Goal: Information Seeking & Learning: Learn about a topic

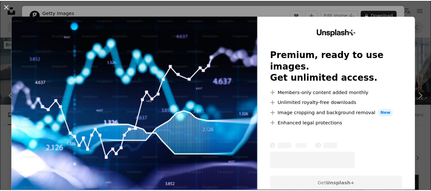
scroll to position [292, 0]
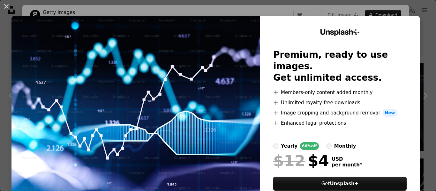
click at [421, 65] on div "An X shape Unsplash+ Premium, ready to use images. Get unlimited access. A plus…" at bounding box center [218, 95] width 436 height 191
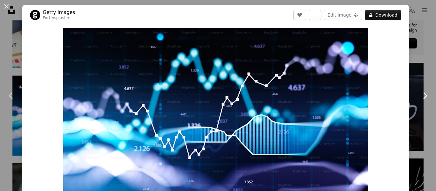
click at [423, 97] on icon "Chevron right" at bounding box center [425, 96] width 10 height 10
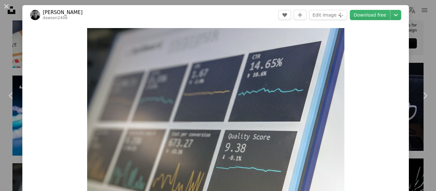
click at [420, 47] on div "An X shape Chevron left Chevron right [PERSON_NAME] dawson2406 A heart A plus s…" at bounding box center [218, 95] width 436 height 191
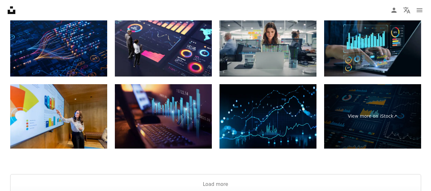
scroll to position [1061, 0]
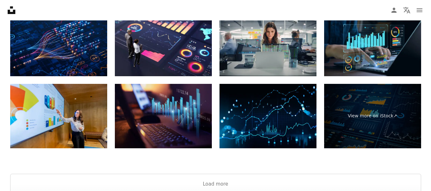
click at [282, 123] on img at bounding box center [268, 116] width 97 height 65
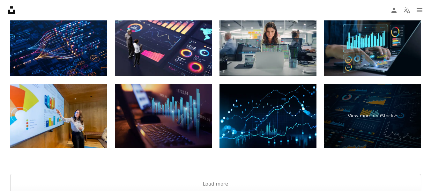
click at [172, 113] on img at bounding box center [163, 116] width 97 height 65
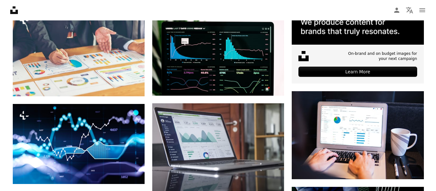
scroll to position [263, 0]
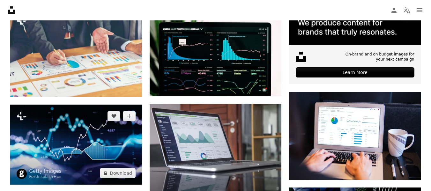
click at [103, 138] on img at bounding box center [76, 145] width 132 height 80
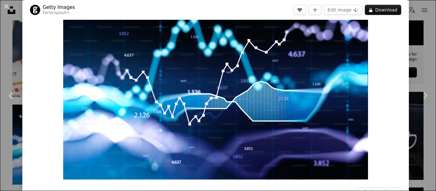
scroll to position [34, 0]
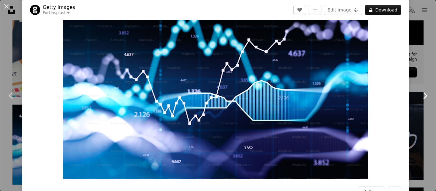
click at [420, 97] on icon "Chevron right" at bounding box center [425, 96] width 10 height 10
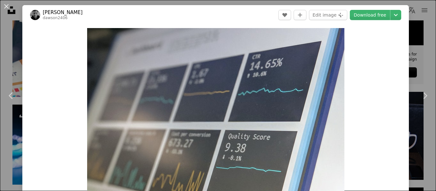
scroll to position [8, 0]
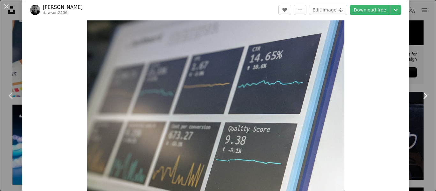
click at [422, 94] on icon "Chevron right" at bounding box center [425, 96] width 10 height 10
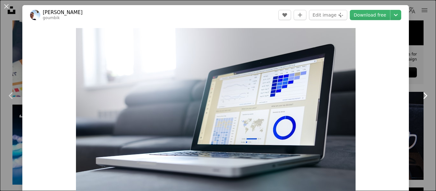
click at [422, 94] on icon "Chevron right" at bounding box center [425, 96] width 10 height 10
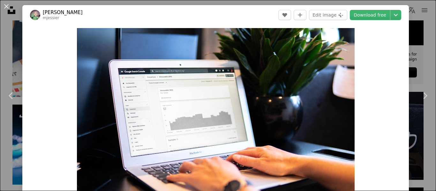
click at [404, 81] on div "Zoom in" at bounding box center [215, 121] width 387 height 192
click at [415, 75] on link "Chevron right" at bounding box center [425, 95] width 22 height 61
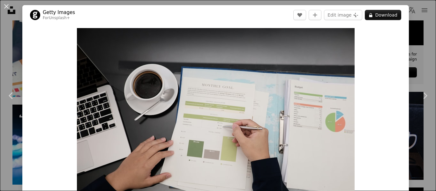
click at [411, 51] on div "An X shape Chevron left Chevron right Getty Images For Unsplash+ A heart A plus…" at bounding box center [218, 95] width 436 height 191
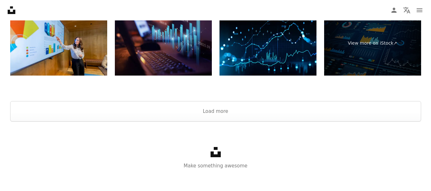
scroll to position [1138, 0]
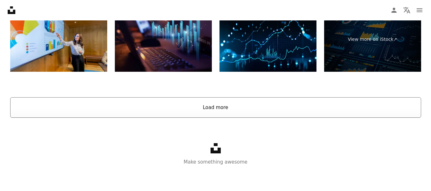
click at [223, 108] on button "Load more" at bounding box center [215, 107] width 411 height 20
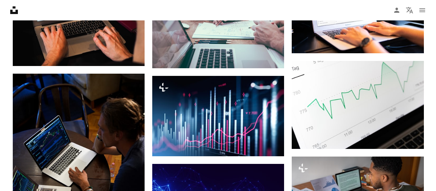
scroll to position [687, 0]
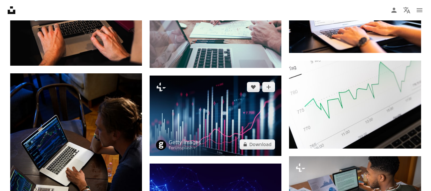
click at [226, 112] on img at bounding box center [216, 116] width 132 height 80
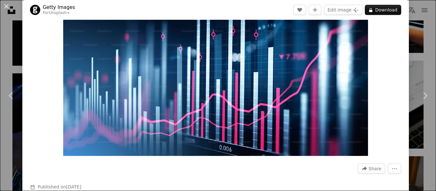
scroll to position [40, 0]
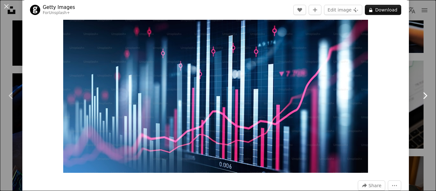
click at [422, 94] on icon "Chevron right" at bounding box center [425, 96] width 10 height 10
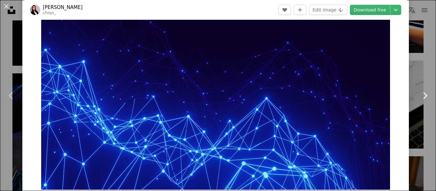
scroll to position [24, 0]
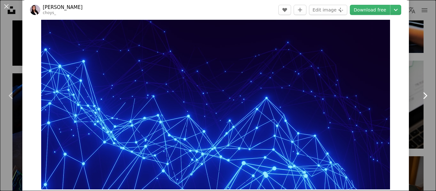
click at [420, 97] on icon "Chevron right" at bounding box center [425, 96] width 10 height 10
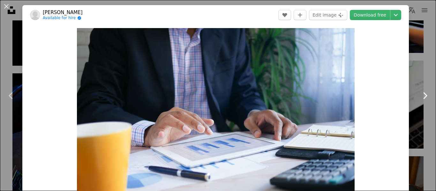
click at [420, 97] on icon "Chevron right" at bounding box center [425, 96] width 10 height 10
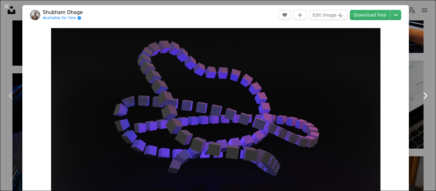
click at [420, 97] on icon "Chevron right" at bounding box center [425, 96] width 10 height 10
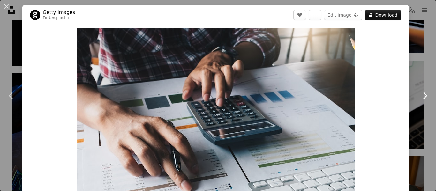
click at [420, 97] on icon "Chevron right" at bounding box center [425, 96] width 10 height 10
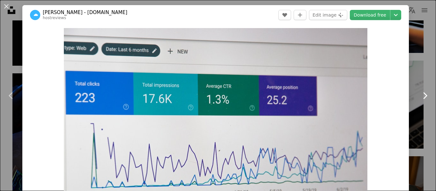
click at [420, 97] on icon "Chevron right" at bounding box center [425, 96] width 10 height 10
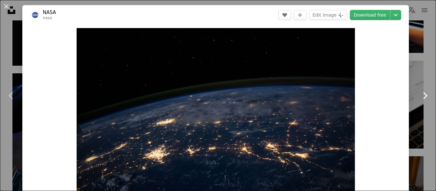
click at [420, 97] on icon "Chevron right" at bounding box center [425, 96] width 10 height 10
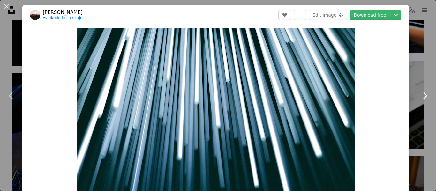
click at [420, 97] on icon "Chevron right" at bounding box center [425, 96] width 10 height 10
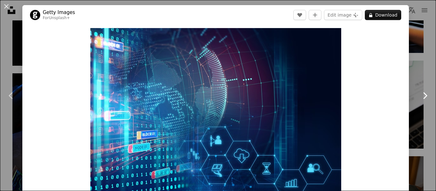
click at [420, 97] on icon "Chevron right" at bounding box center [425, 96] width 10 height 10
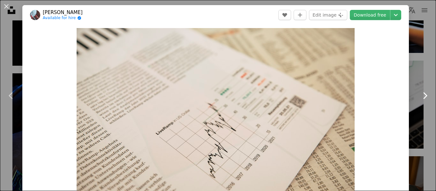
click at [420, 97] on icon "Chevron right" at bounding box center [425, 96] width 10 height 10
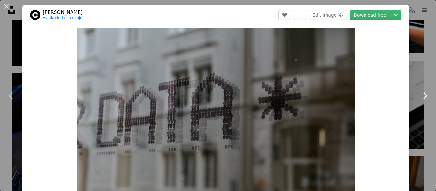
click at [420, 97] on icon "Chevron right" at bounding box center [425, 96] width 10 height 10
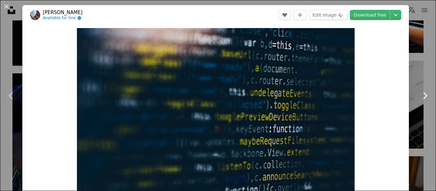
click at [420, 97] on icon "Chevron right" at bounding box center [425, 96] width 10 height 10
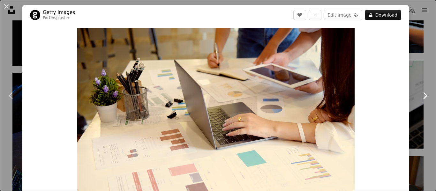
click at [421, 93] on icon "Chevron right" at bounding box center [425, 96] width 10 height 10
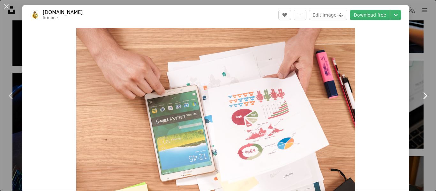
click at [421, 93] on icon "Chevron right" at bounding box center [425, 96] width 10 height 10
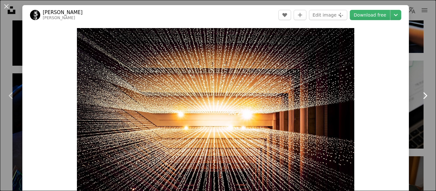
click at [421, 93] on icon "Chevron right" at bounding box center [425, 96] width 10 height 10
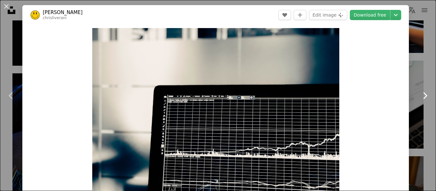
click at [421, 93] on icon "Chevron right" at bounding box center [425, 96] width 10 height 10
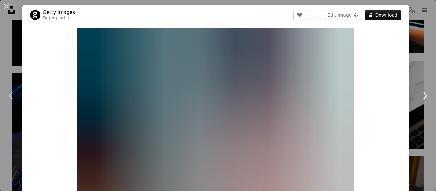
click at [421, 93] on icon "Chevron right" at bounding box center [425, 96] width 10 height 10
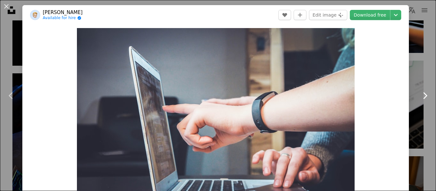
click at [421, 93] on icon "Chevron right" at bounding box center [425, 96] width 10 height 10
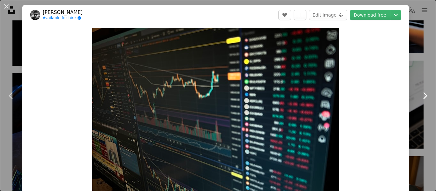
click at [421, 93] on icon "Chevron right" at bounding box center [425, 96] width 10 height 10
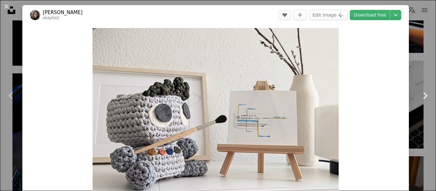
click at [421, 93] on icon "Chevron right" at bounding box center [425, 96] width 10 height 10
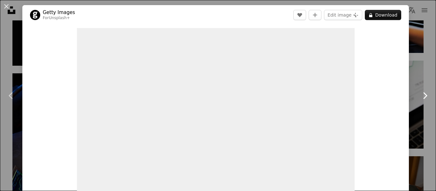
click at [421, 93] on icon "Chevron right" at bounding box center [425, 96] width 10 height 10
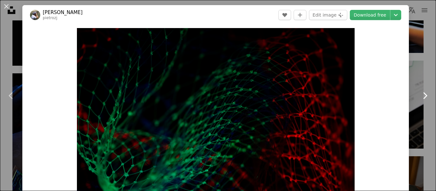
click at [421, 93] on icon "Chevron right" at bounding box center [425, 96] width 10 height 10
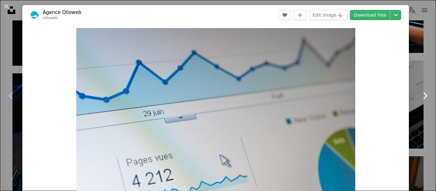
click at [421, 93] on icon "Chevron right" at bounding box center [425, 96] width 10 height 10
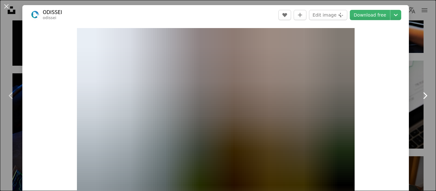
click at [421, 93] on icon "Chevron right" at bounding box center [425, 96] width 10 height 10
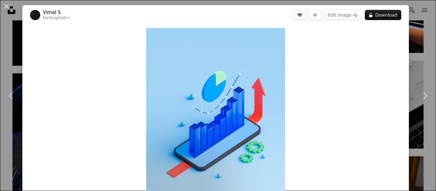
click at [415, 61] on div "An X shape Chevron left Chevron right [PERSON_NAME] S For Unsplash+ A heart A p…" at bounding box center [218, 95] width 436 height 191
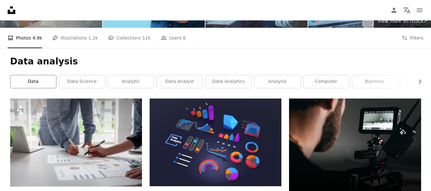
click at [35, 86] on link "data" at bounding box center [34, 81] width 46 height 13
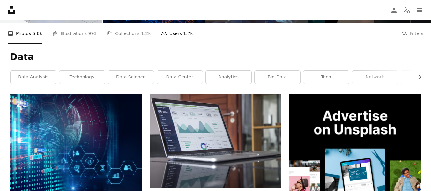
scroll to position [45, 0]
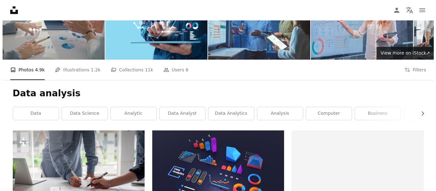
scroll to position [687, 0]
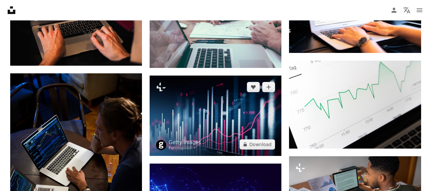
click at [195, 105] on img at bounding box center [216, 116] width 132 height 80
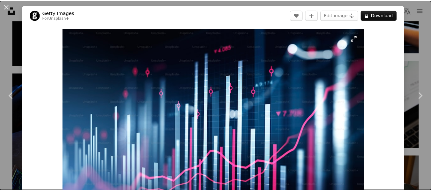
scroll to position [56, 0]
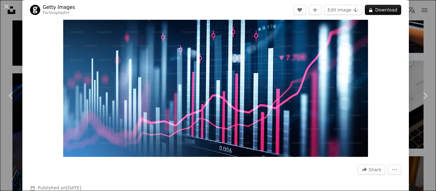
click at [406, 109] on div "An X shape Chevron left Chevron right Getty Images For Unsplash+ A heart A plus…" at bounding box center [218, 95] width 436 height 191
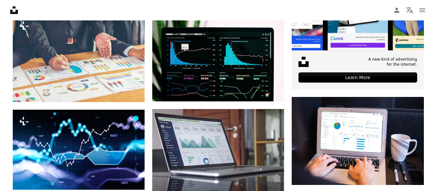
scroll to position [257, 0]
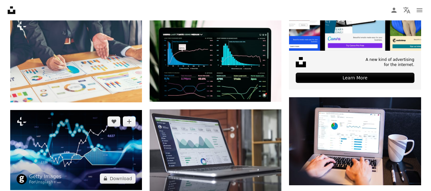
click at [84, 138] on img at bounding box center [76, 150] width 132 height 80
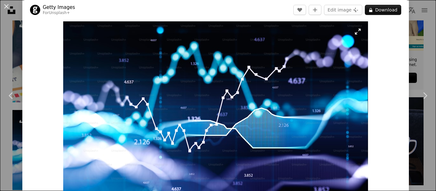
scroll to position [6, 0]
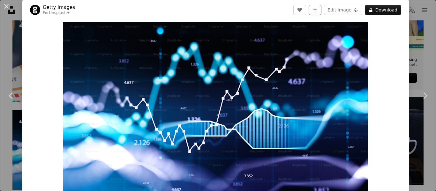
click at [315, 11] on icon "A plus sign" at bounding box center [314, 9] width 5 height 5
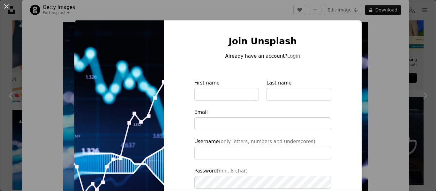
click at [388, 57] on div "An X shape Join Unsplash Already have an account? Login First name Last name Em…" at bounding box center [218, 95] width 436 height 191
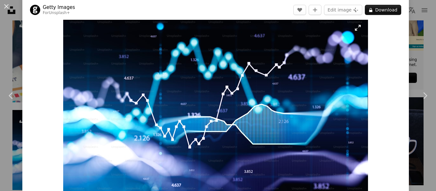
scroll to position [11, 0]
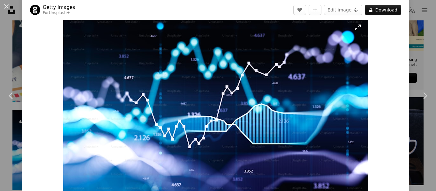
drag, startPoint x: 349, startPoint y: 89, endPoint x: 355, endPoint y: 30, distance: 59.0
click at [355, 30] on img "Zoom in on this image" at bounding box center [215, 109] width 305 height 185
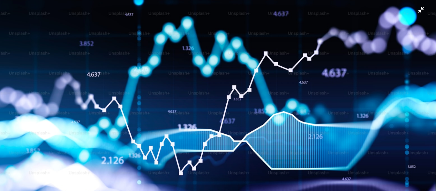
scroll to position [0, 0]
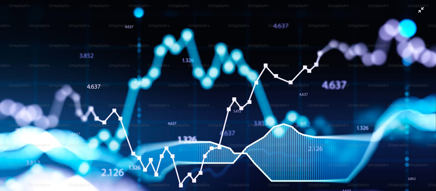
click at [418, 12] on img "Zoom out on this image" at bounding box center [218, 132] width 437 height 265
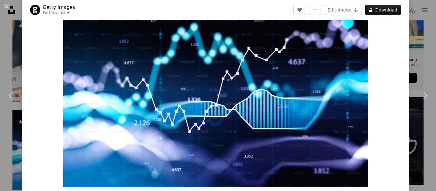
scroll to position [26, 0]
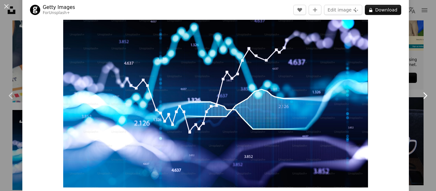
click at [414, 69] on link "Chevron right" at bounding box center [425, 95] width 22 height 61
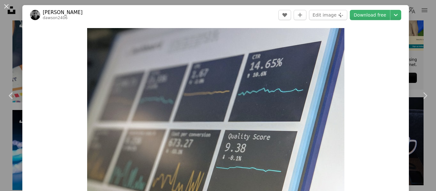
click at [413, 44] on div "An X shape Chevron left Chevron right [PERSON_NAME] dawson2406 A heart A plus s…" at bounding box center [218, 95] width 436 height 191
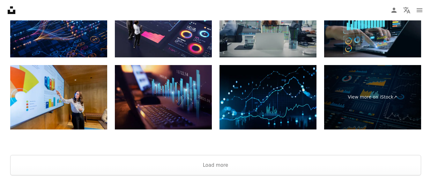
scroll to position [7234, 0]
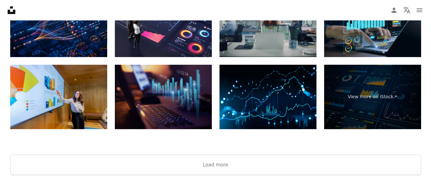
click at [197, 94] on img at bounding box center [163, 97] width 97 height 65
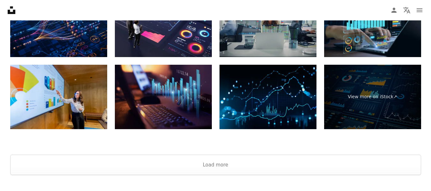
click at [282, 118] on img at bounding box center [268, 97] width 97 height 65
